Goal: Transaction & Acquisition: Download file/media

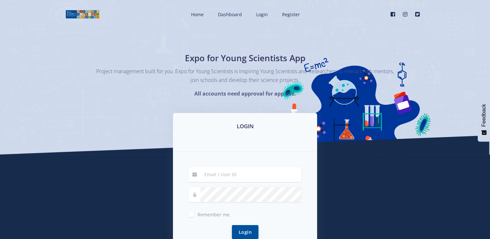
type input "[EMAIL_ADDRESS][DOMAIN_NAME]"
click at [246, 229] on button "Login" at bounding box center [245, 232] width 27 height 14
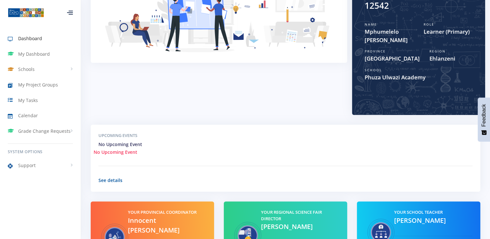
scroll to position [130, 0]
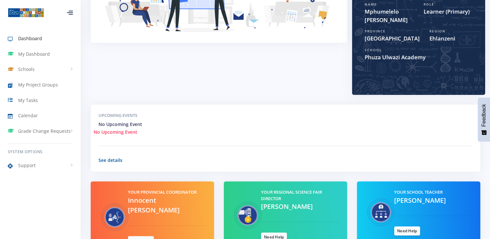
click at [44, 39] on link "Dashboard" at bounding box center [40, 38] width 81 height 15
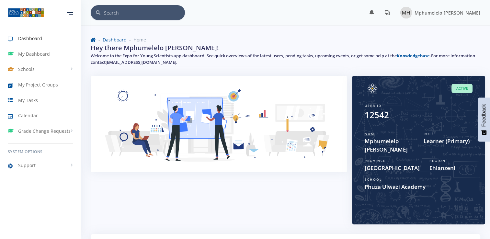
scroll to position [5, 5]
click at [38, 98] on link "My Tasks" at bounding box center [40, 100] width 81 height 15
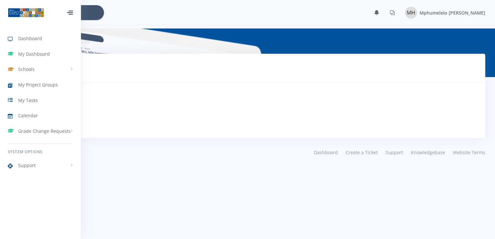
scroll to position [5, 5]
click at [56, 86] on span "My Project Groups" at bounding box center [38, 84] width 40 height 7
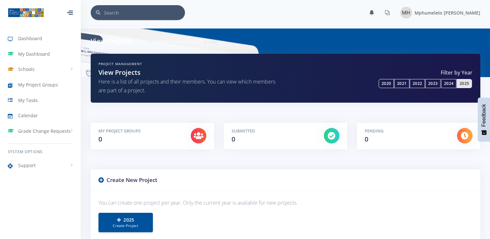
click at [56, 86] on span "My Project Groups" at bounding box center [38, 84] width 40 height 7
click at [403, 84] on link "2021" at bounding box center [402, 83] width 15 height 9
click at [417, 85] on link "2022" at bounding box center [417, 83] width 15 height 9
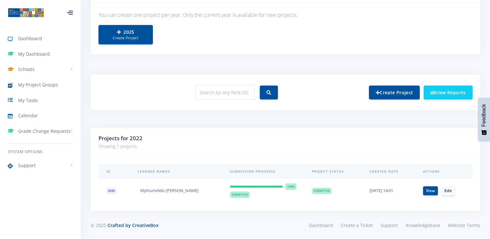
scroll to position [188, 0]
click at [430, 193] on link "View" at bounding box center [430, 190] width 15 height 9
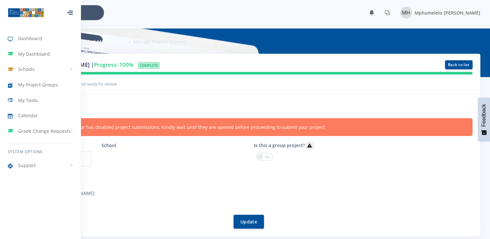
scroll to position [5, 5]
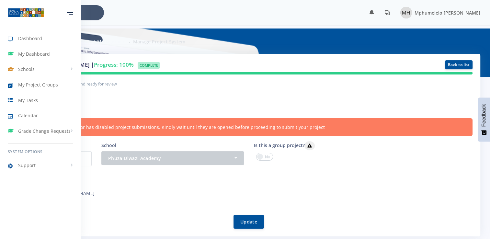
click at [346, 110] on h6 "Project information" at bounding box center [245, 106] width 455 height 8
click at [73, 11] on div at bounding box center [70, 13] width 6 height 4
click at [74, 11] on div at bounding box center [69, 12] width 21 height 19
click at [154, 90] on div "Project by: Mphumelelo Andrew Hlebelo | Progress: 100% Complete Back to list" at bounding box center [245, 74] width 471 height 41
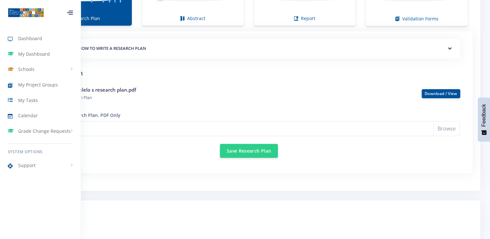
scroll to position [558, 0]
click at [432, 93] on link "Download / View" at bounding box center [441, 93] width 33 height 6
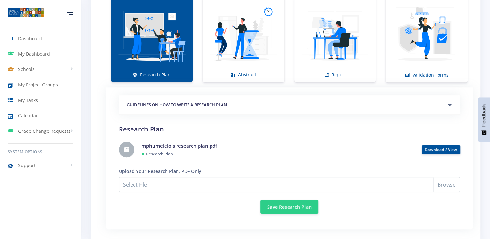
scroll to position [467, 0]
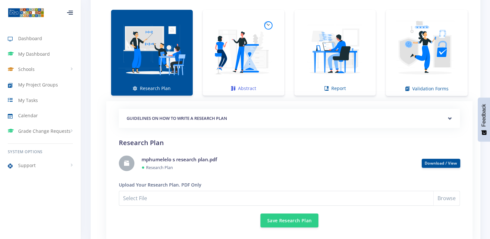
click at [259, 36] on img at bounding box center [243, 49] width 71 height 71
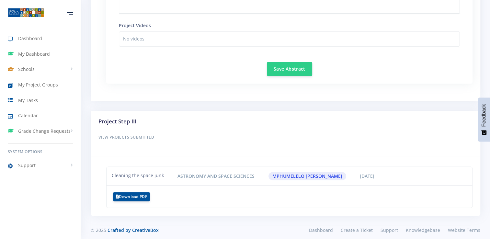
scroll to position [896, 0]
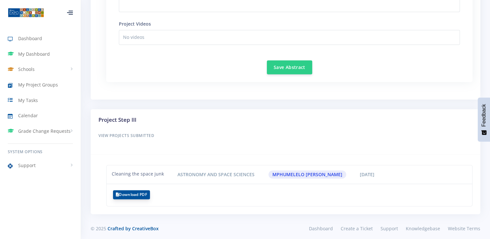
click at [144, 193] on button "Download PDF" at bounding box center [131, 194] width 37 height 9
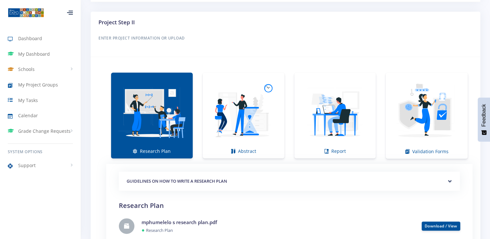
scroll to position [428, 0]
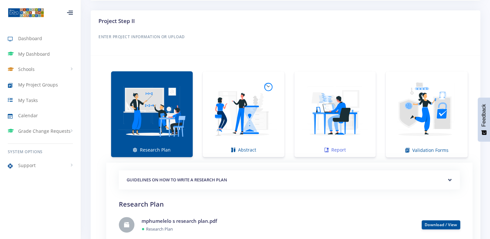
click at [335, 127] on img at bounding box center [335, 110] width 71 height 71
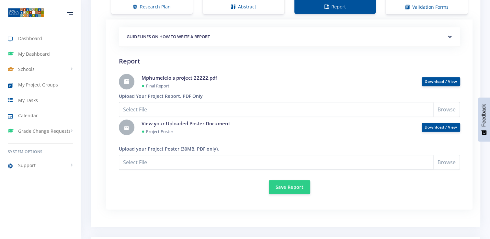
scroll to position [571, 0]
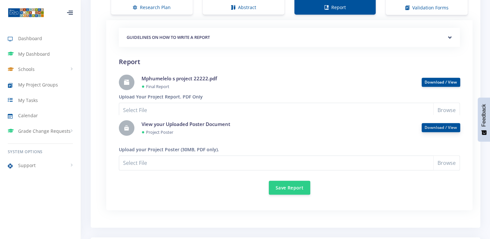
click at [438, 125] on link "Download / View" at bounding box center [441, 128] width 33 height 6
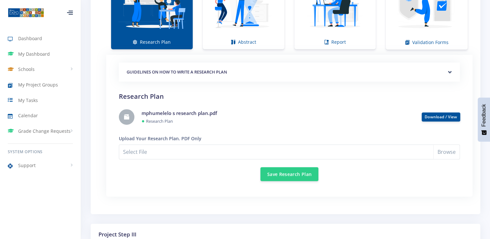
scroll to position [519, 0]
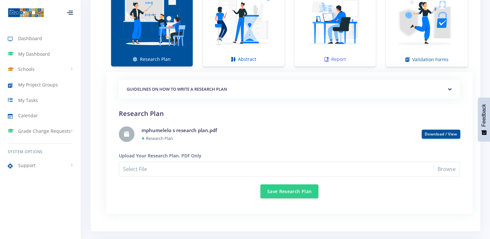
click at [362, 40] on img at bounding box center [335, 19] width 71 height 71
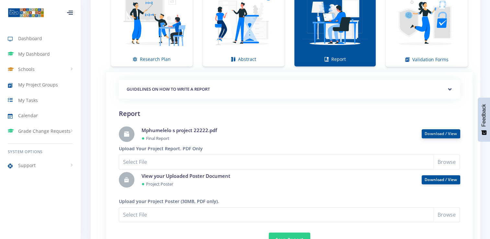
click at [433, 134] on link "Download / View" at bounding box center [441, 134] width 33 height 6
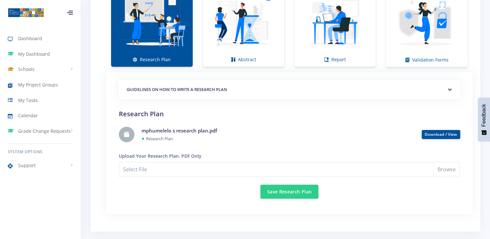
scroll to position [519, 0]
